Goal: Entertainment & Leisure: Consume media (video, audio)

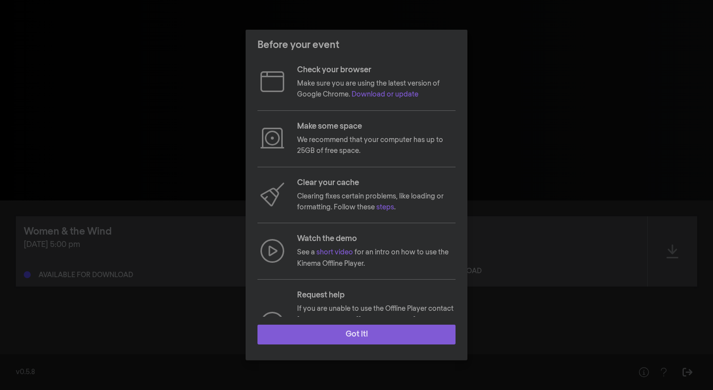
click at [340, 335] on button "Got it!" at bounding box center [356, 335] width 198 height 20
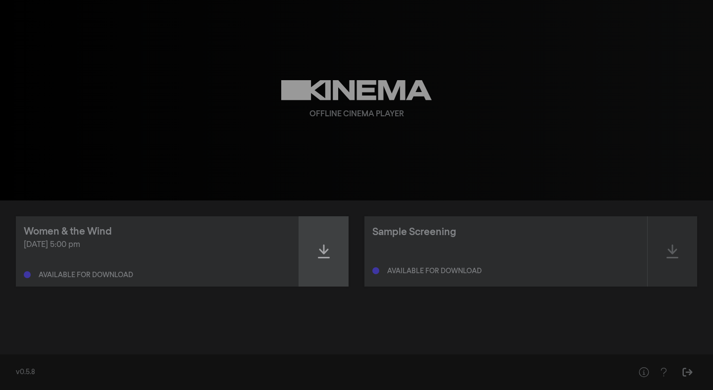
click at [328, 252] on icon at bounding box center [324, 252] width 12 height 16
click at [325, 254] on icon at bounding box center [324, 252] width 12 height 14
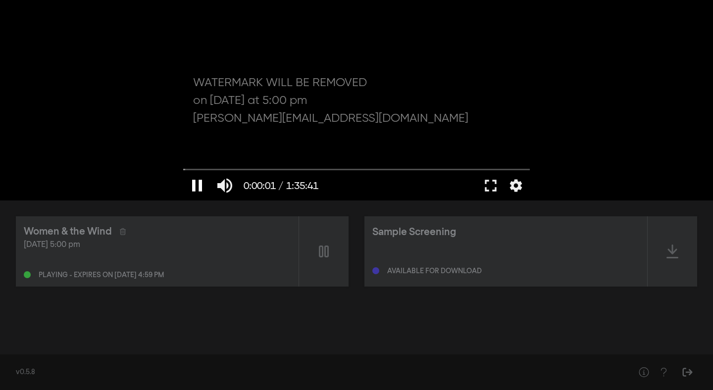
click at [198, 184] on button "pause" at bounding box center [197, 186] width 28 height 30
drag, startPoint x: 184, startPoint y: 167, endPoint x: 157, endPoint y: 167, distance: 26.7
click at [183, 167] on input "Seek" at bounding box center [356, 169] width 347 height 6
click at [632, 77] on div "play_arrow 0:00:00 / 1:35:41 volume_up fullscreen settings closed_caption Capti…" at bounding box center [356, 100] width 713 height 201
click at [485, 186] on button "fullscreen" at bounding box center [491, 186] width 28 height 30
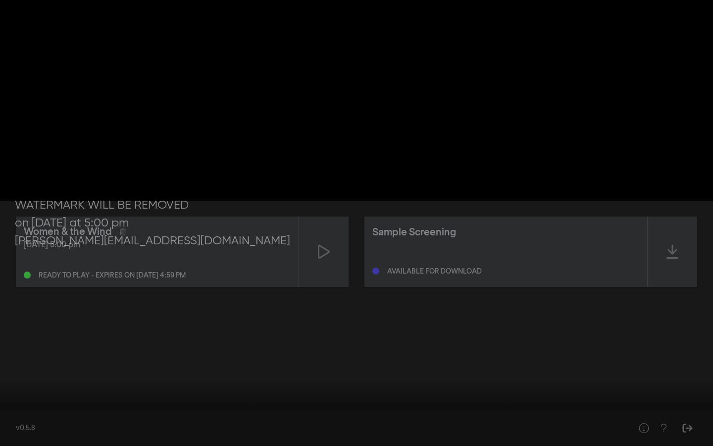
click at [18, 390] on button "play_arrow" at bounding box center [19, 431] width 28 height 30
click at [48, 390] on input "Seek" at bounding box center [356, 414] width 703 height 6
click at [96, 390] on input "Seek" at bounding box center [356, 414] width 703 height 6
drag, startPoint x: 96, startPoint y: 414, endPoint x: 0, endPoint y: 413, distance: 96.1
click at [5, 390] on input "Seek" at bounding box center [356, 414] width 703 height 6
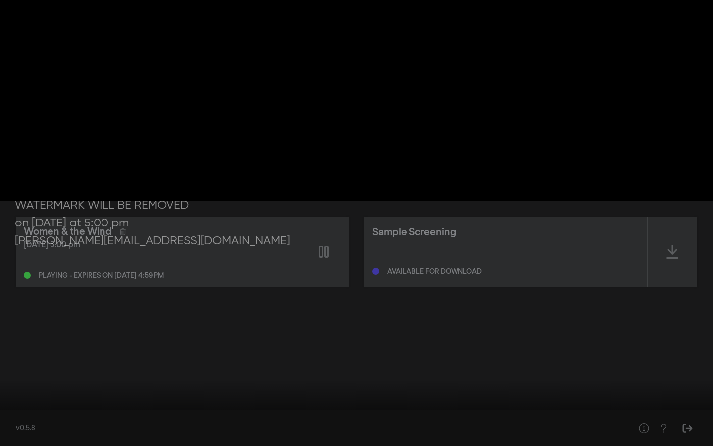
click at [17, 390] on button "pause" at bounding box center [19, 431] width 28 height 30
click at [700, 390] on button "settings" at bounding box center [694, 431] width 23 height 30
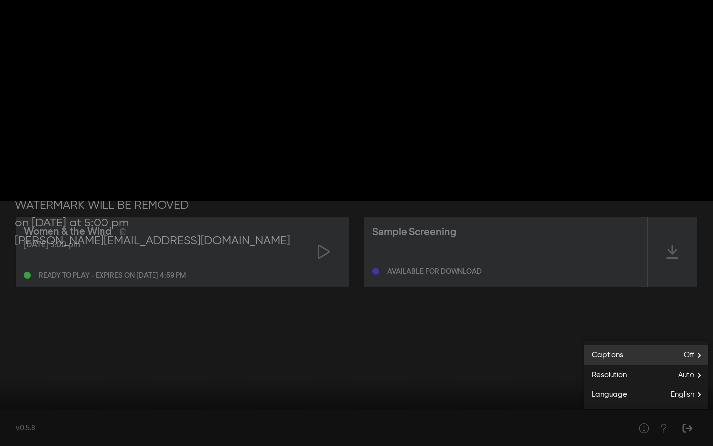
click at [686, 356] on span "Off" at bounding box center [696, 355] width 24 height 15
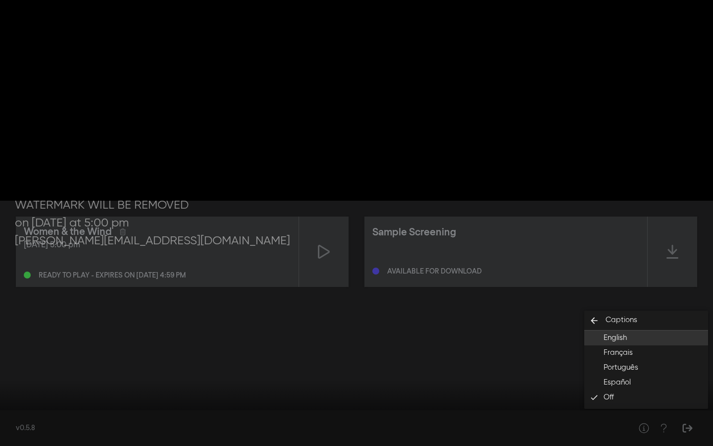
click at [653, 331] on button "English" at bounding box center [646, 337] width 124 height 15
click at [86, 390] on input "Seek" at bounding box center [356, 414] width 703 height 6
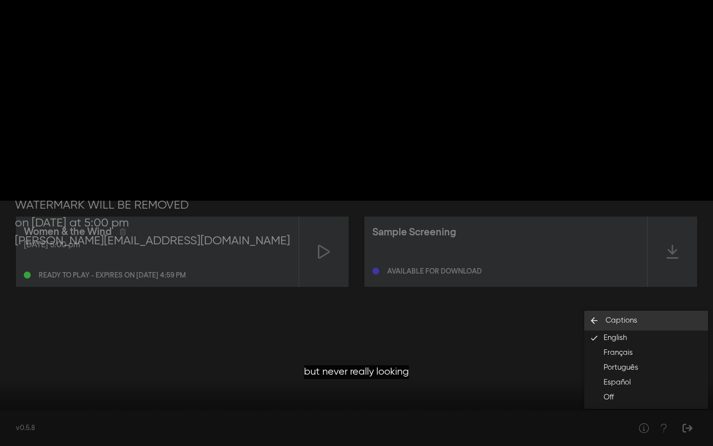
click at [594, 318] on icon "arrow_back" at bounding box center [594, 320] width 20 height 10
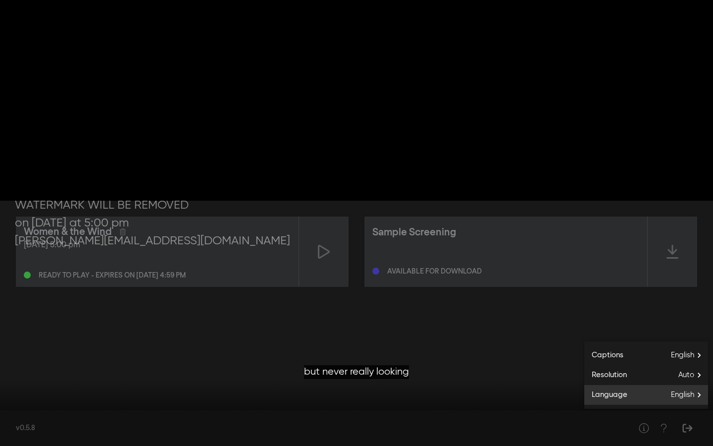
click at [685, 390] on span "English" at bounding box center [689, 394] width 37 height 15
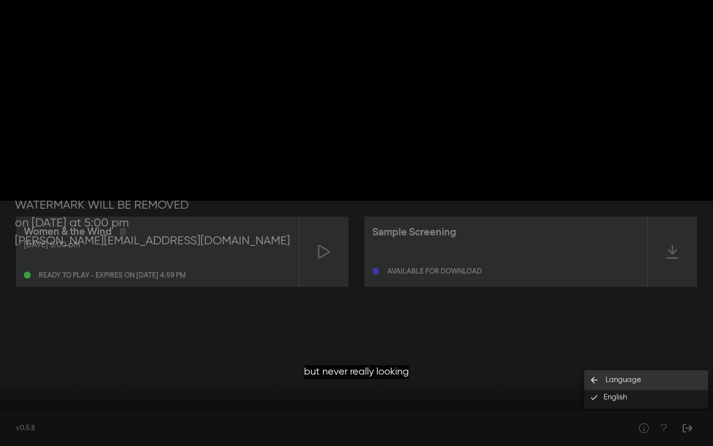
click at [601, 375] on icon "arrow_back" at bounding box center [594, 380] width 20 height 10
drag, startPoint x: 82, startPoint y: 413, endPoint x: 0, endPoint y: 411, distance: 82.2
type input "0"
click at [5, 390] on input "Seek" at bounding box center [356, 414] width 703 height 6
